Goal: Transaction & Acquisition: Purchase product/service

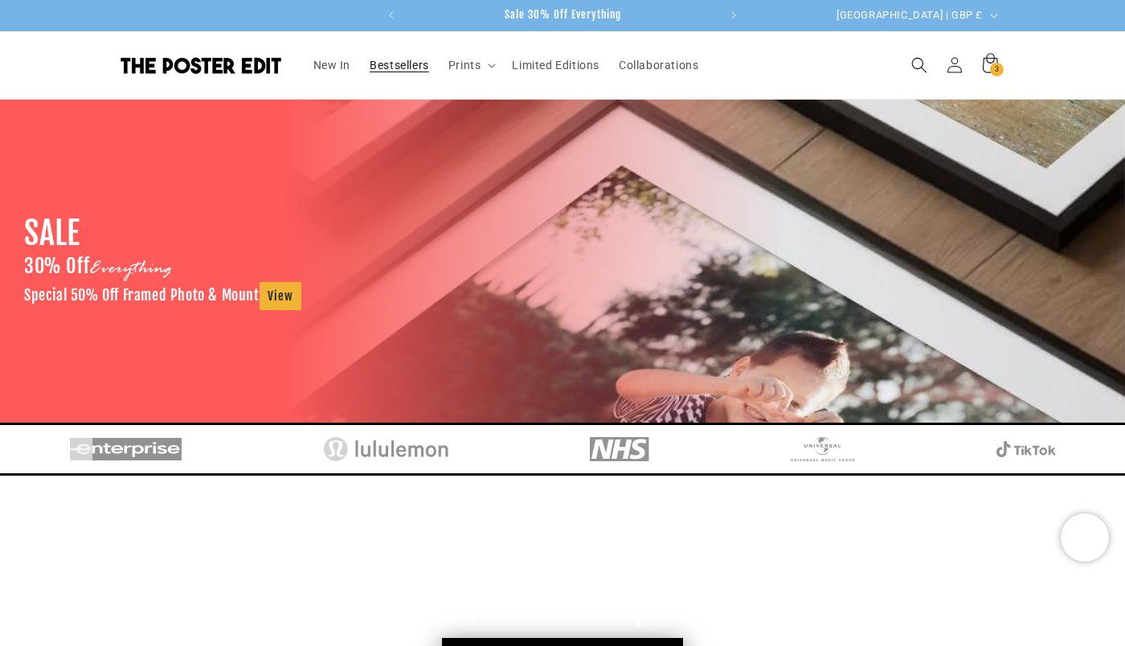
click at [382, 66] on span "Bestsellers" at bounding box center [398, 65] width 59 height 14
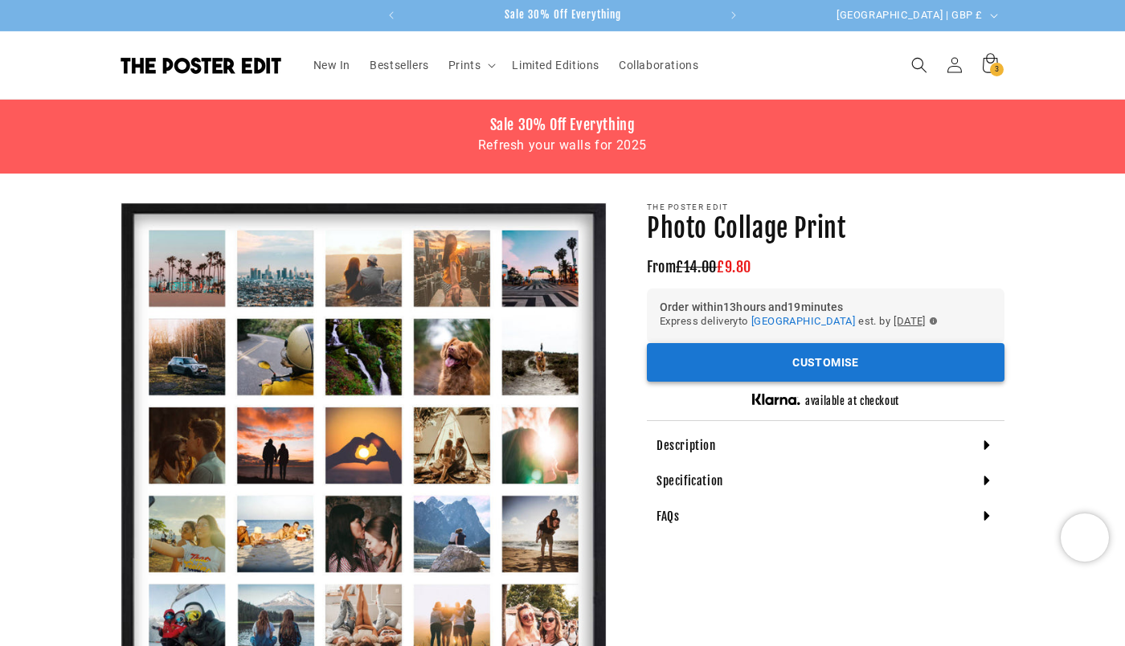
click at [778, 361] on button "Customise" at bounding box center [825, 362] width 357 height 39
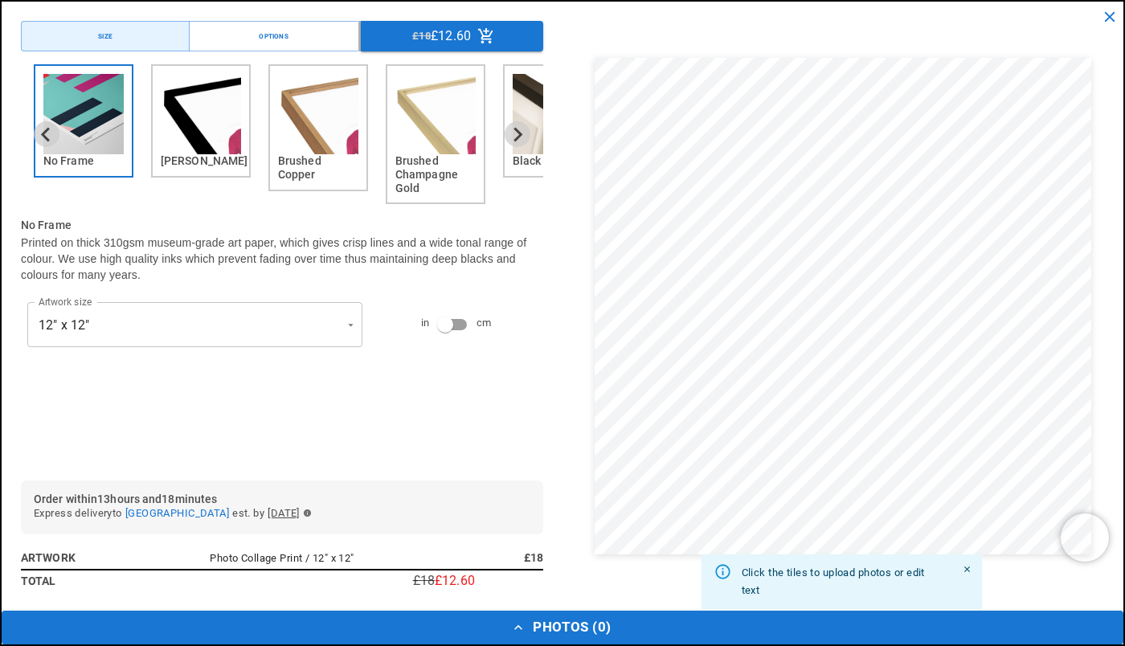
click at [187, 96] on img "2 of 6" at bounding box center [201, 114] width 80 height 80
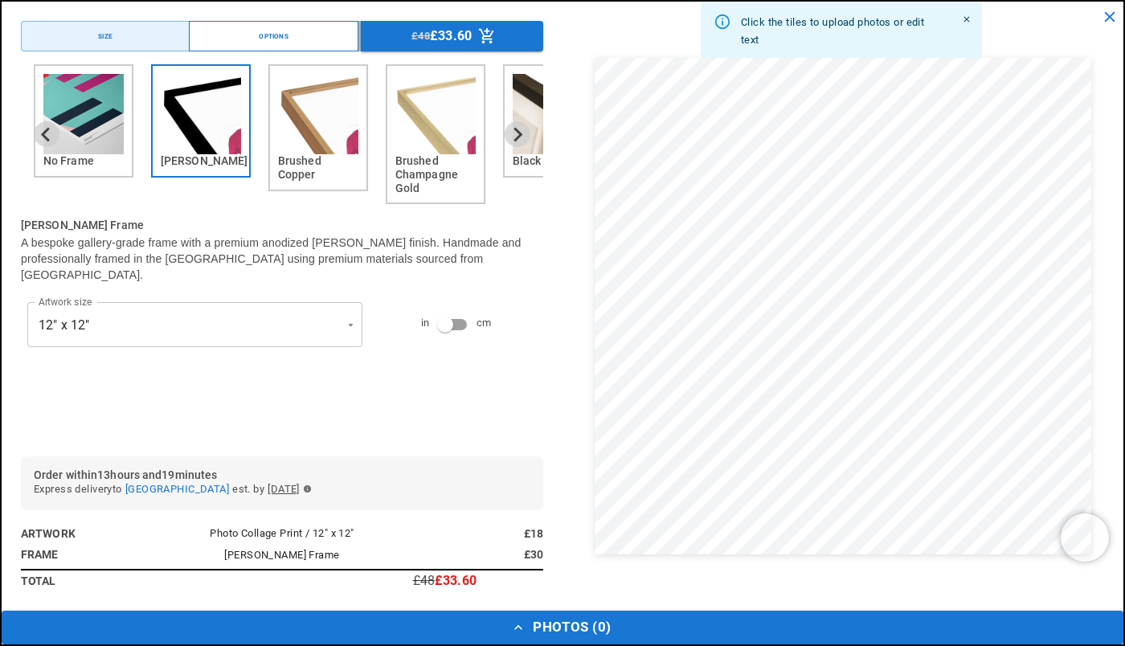
click at [255, 42] on button "Options" at bounding box center [273, 36] width 169 height 31
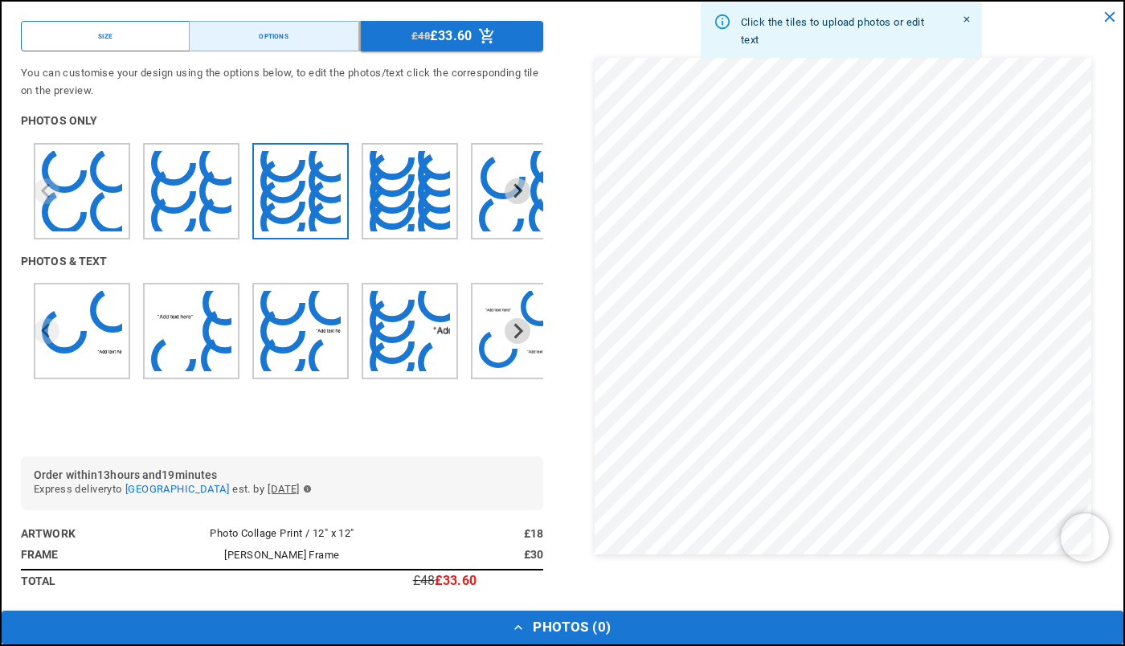
scroll to position [0, 0]
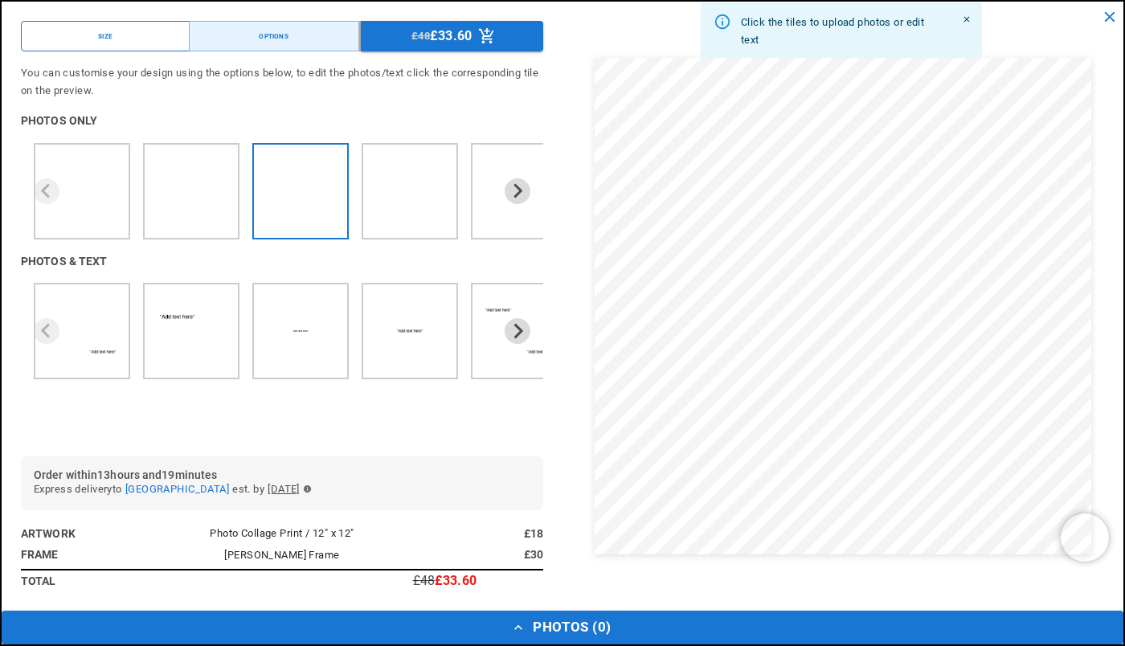
click at [138, 41] on button "Size" at bounding box center [105, 36] width 169 height 31
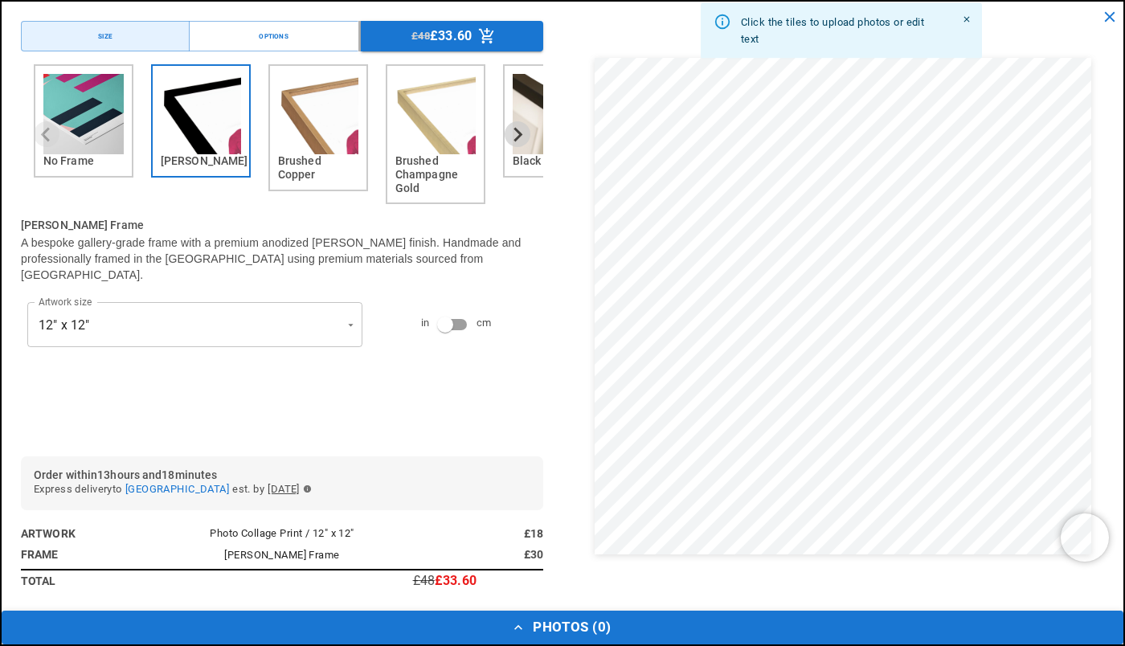
click at [475, 639] on button "Photos ( 0 )" at bounding box center [562, 627] width 1121 height 34
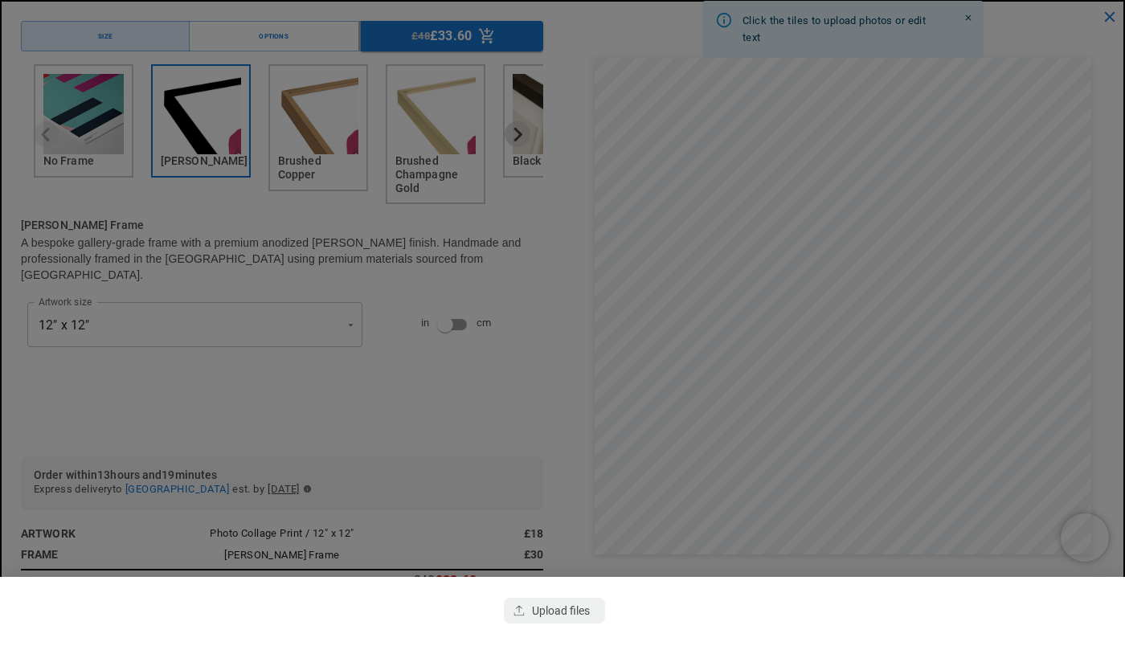
click at [524, 521] on div at bounding box center [562, 323] width 1125 height 646
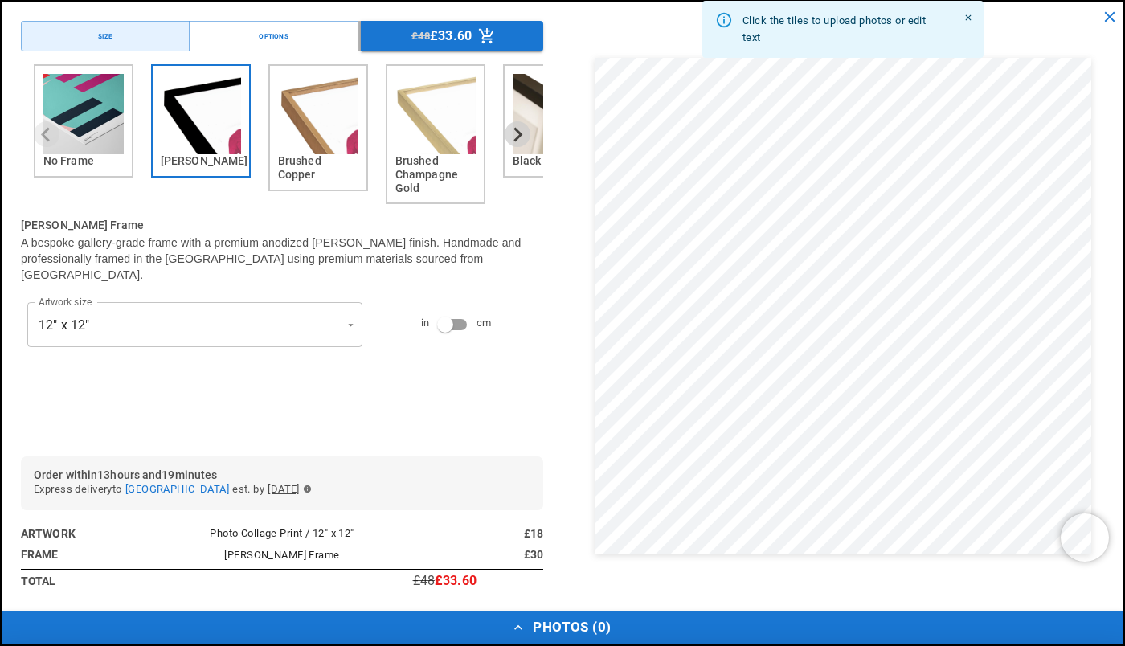
scroll to position [0, 627]
click at [1108, 13] on icon "close" at bounding box center [1109, 17] width 18 height 18
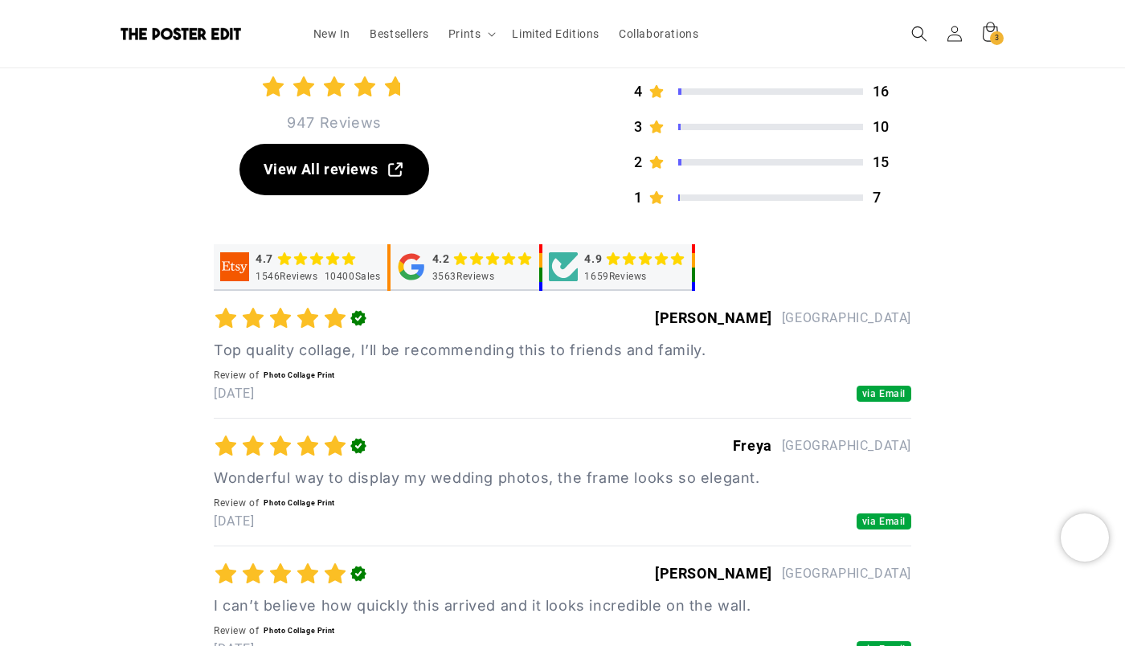
scroll to position [4638, 0]
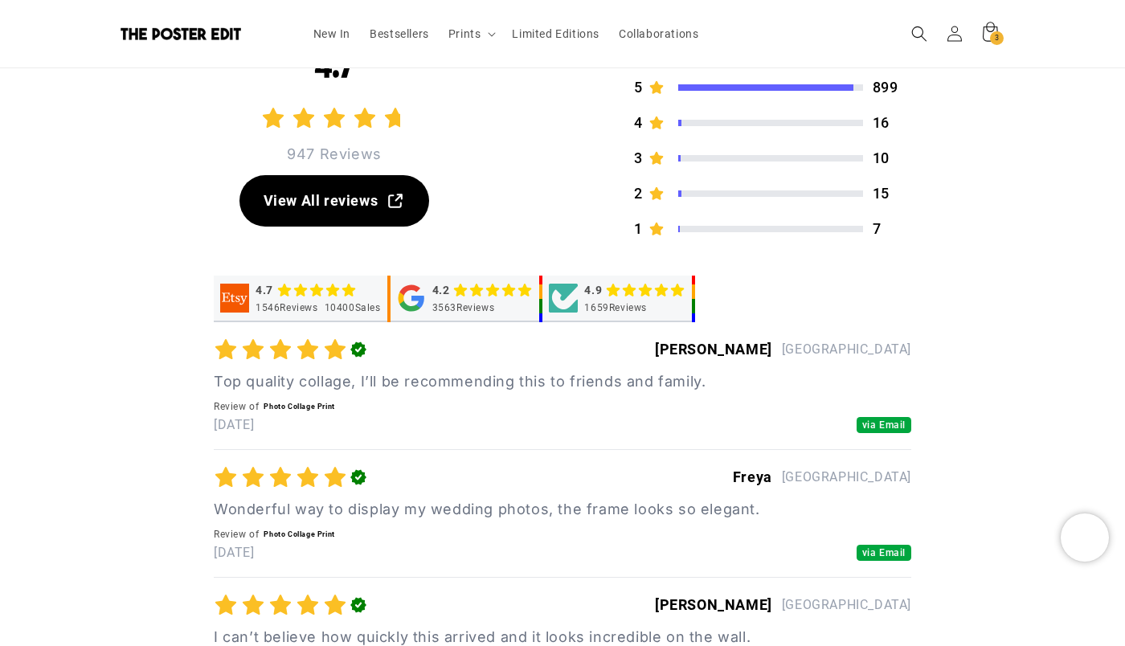
click at [620, 308] on div "1659 Reviews" at bounding box center [615, 307] width 63 height 13
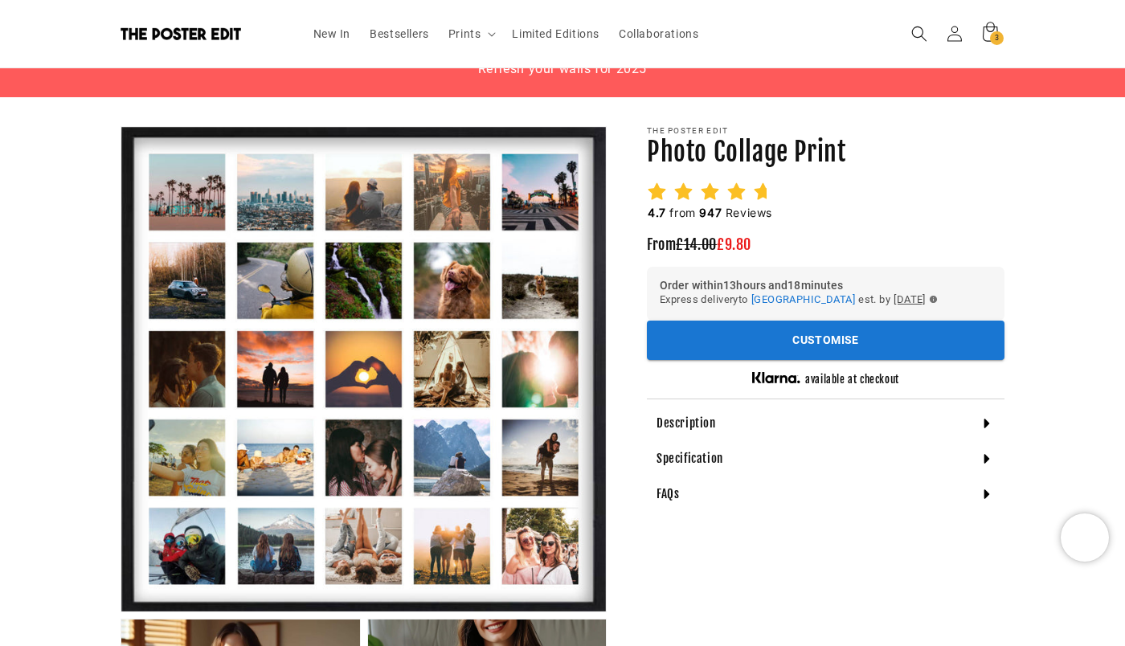
scroll to position [0, 0]
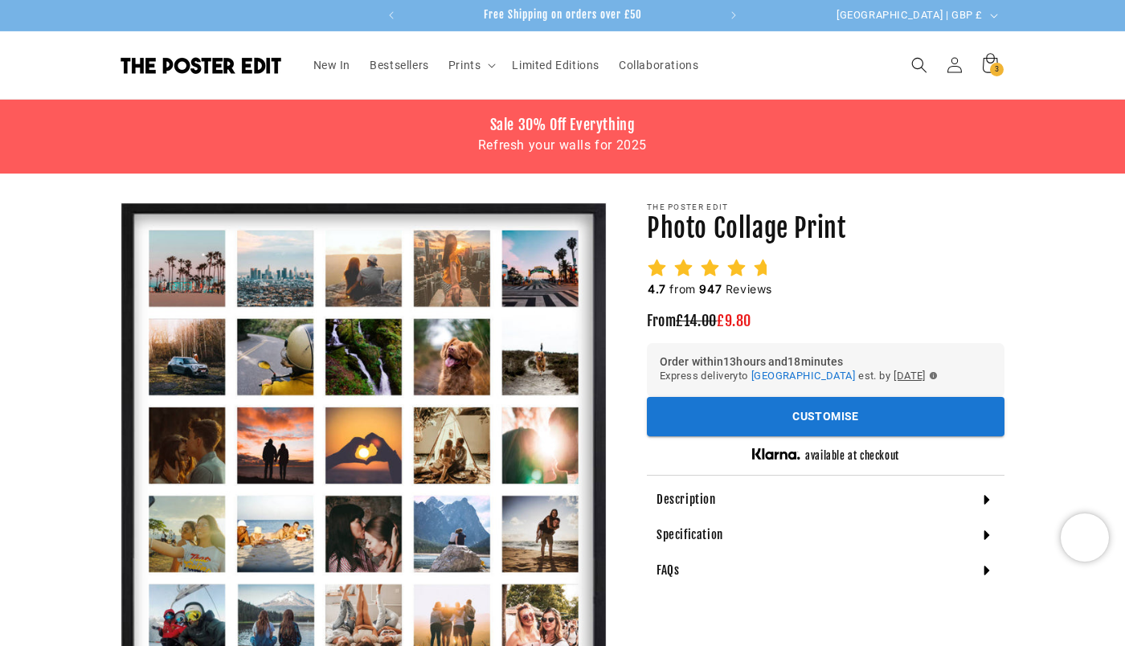
click at [691, 274] on icon at bounding box center [683, 268] width 20 height 20
